Goal: Navigation & Orientation: Find specific page/section

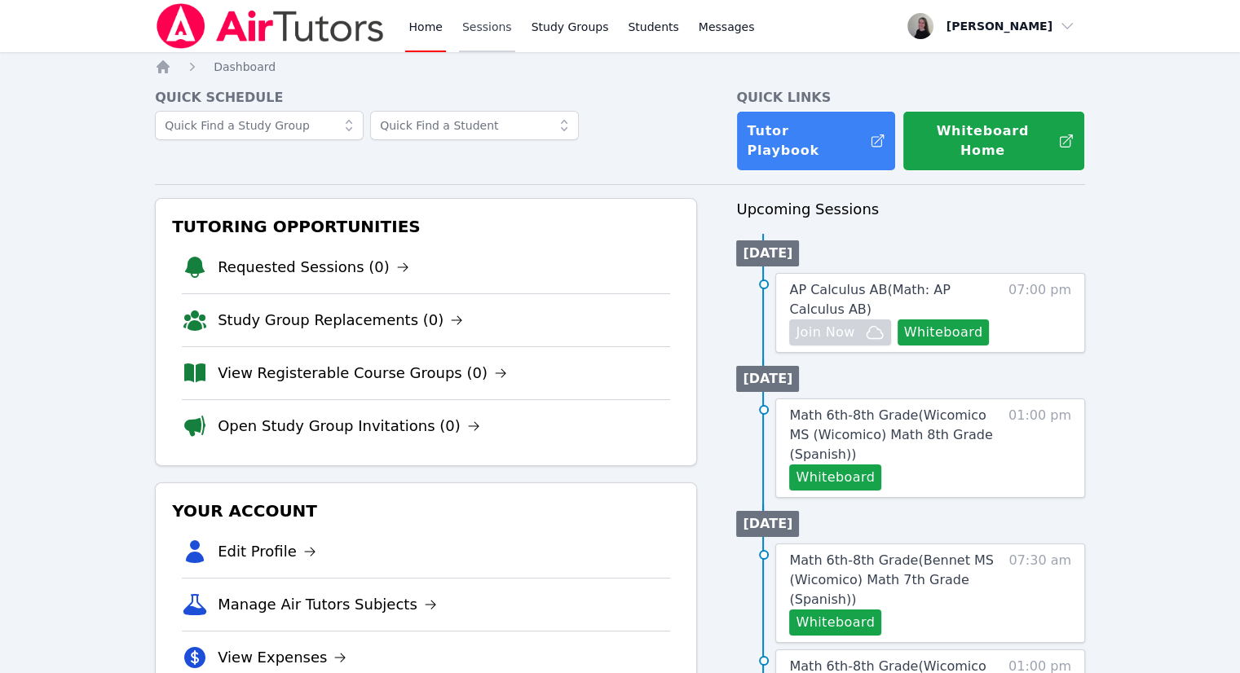
click at [487, 46] on link "Sessions" at bounding box center [487, 26] width 56 height 52
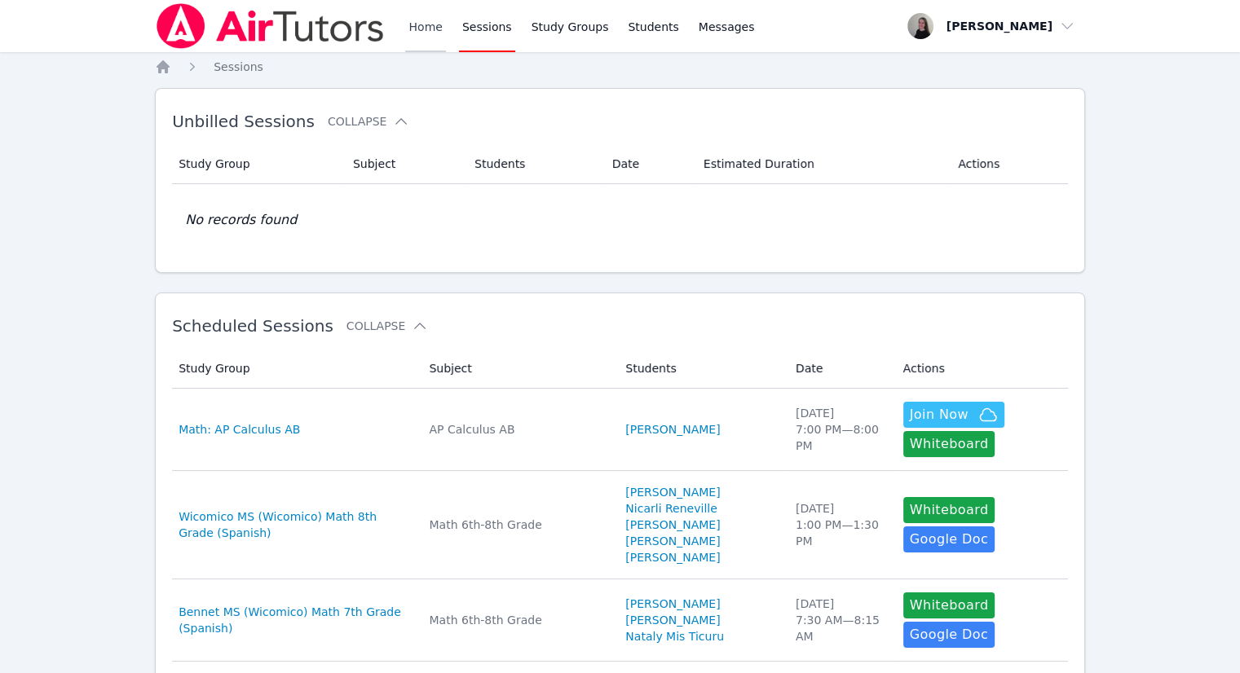
click at [434, 41] on link "Home" at bounding box center [425, 26] width 40 height 52
